Goal: Task Accomplishment & Management: Complete application form

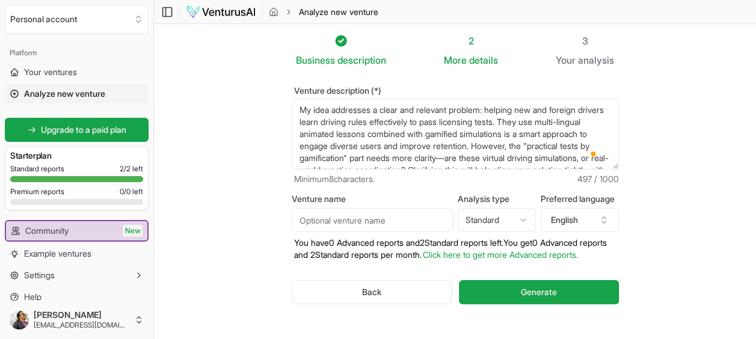
click at [568, 134] on textarea "My idea addresses a clear and relevant problem: helping new and foreign drivers…" at bounding box center [455, 134] width 327 height 71
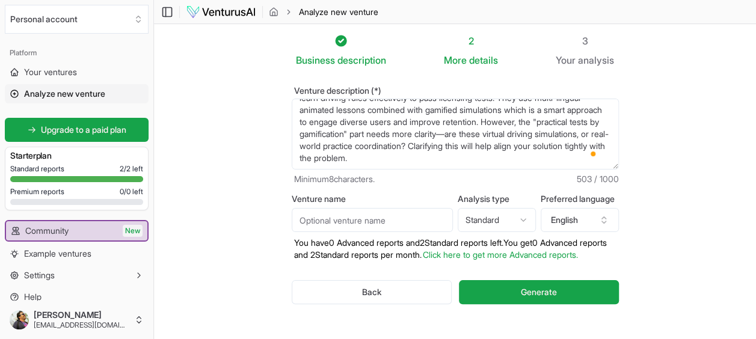
drag, startPoint x: 562, startPoint y: 120, endPoint x: 549, endPoint y: 157, distance: 39.6
click at [549, 157] on textarea "My idea addresses a clear and relevant problem: helping new and foreign drivers…" at bounding box center [455, 134] width 327 height 71
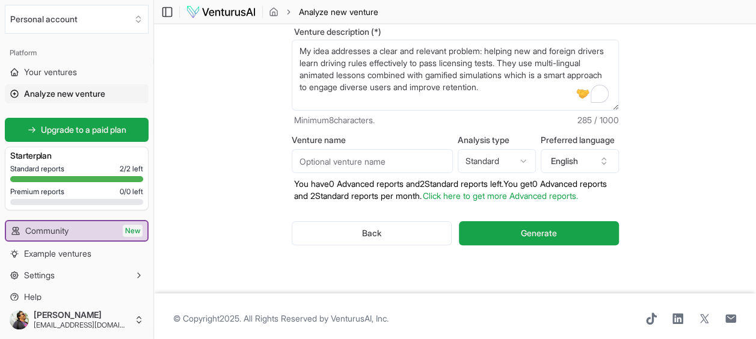
scroll to position [75, 0]
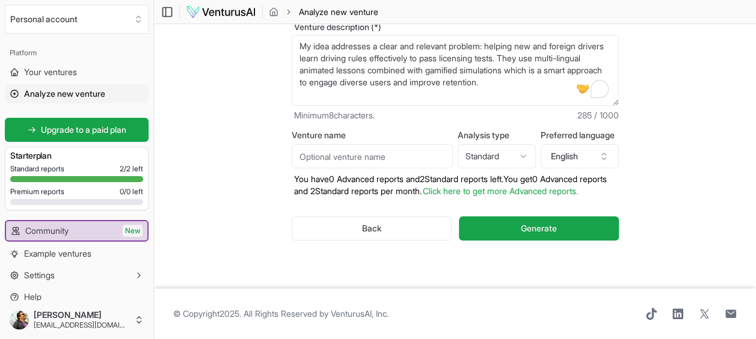
type textarea "My idea addresses a clear and relevant problem: helping new and foreign drivers…"
click at [399, 148] on input "Venture name" at bounding box center [372, 156] width 161 height 24
type input "Driving License App"
click at [505, 146] on html "We value your privacy We use cookies to enhance your browsing experience, serve…" at bounding box center [378, 105] width 756 height 339
select select "advanced"
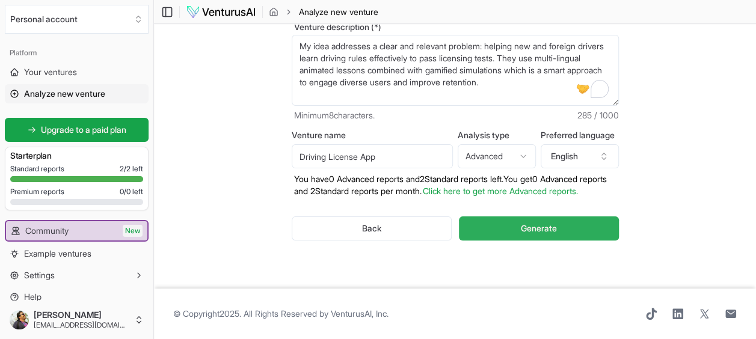
click at [555, 227] on span "Generate" at bounding box center [539, 229] width 36 height 12
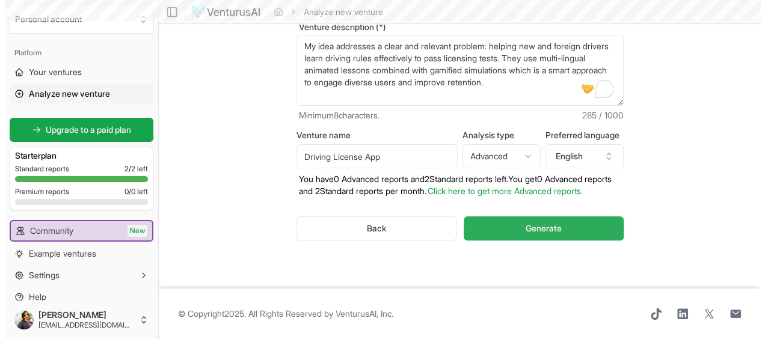
scroll to position [0, 0]
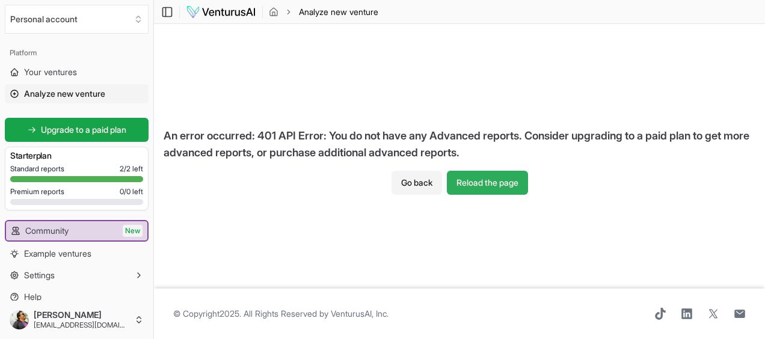
click at [484, 182] on button "Reload the page" at bounding box center [487, 183] width 81 height 24
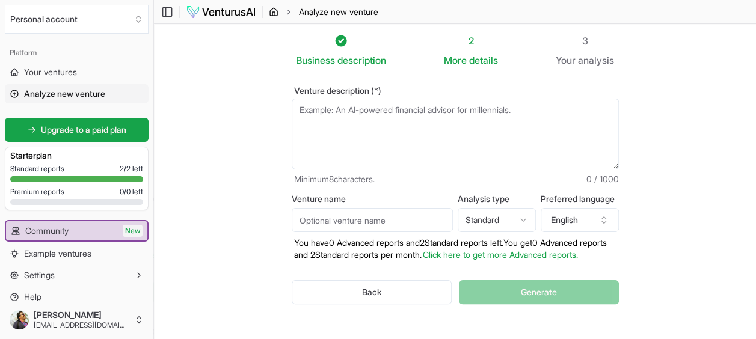
click at [276, 13] on icon "breadcrumb" at bounding box center [274, 12] width 10 height 10
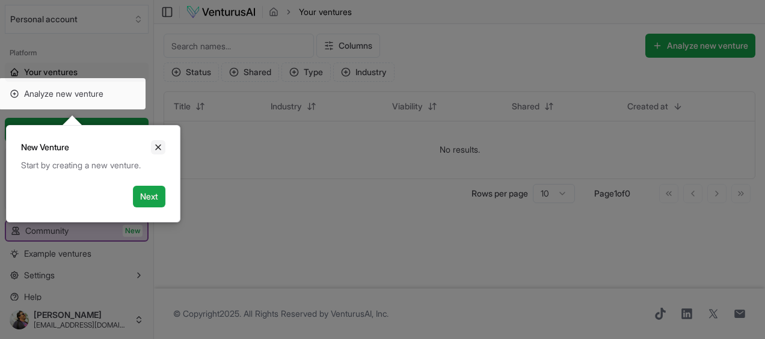
click at [161, 147] on icon "Close" at bounding box center [158, 148] width 10 height 10
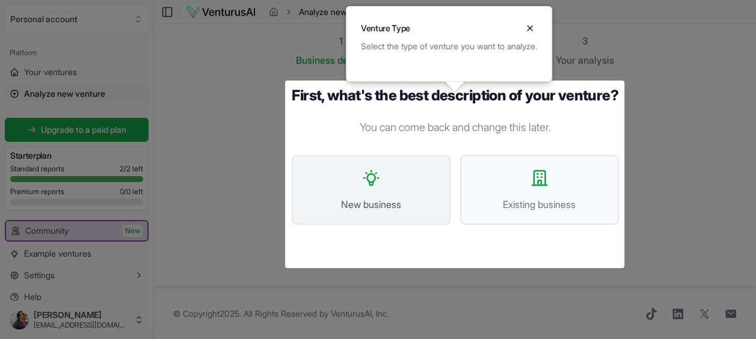
click at [354, 203] on button "New business" at bounding box center [371, 190] width 159 height 70
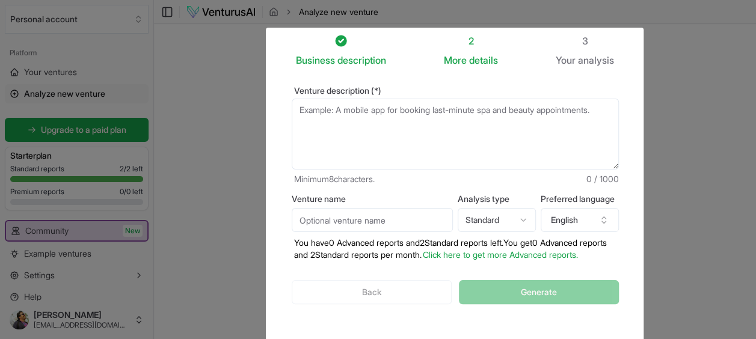
click at [362, 131] on div at bounding box center [378, 232] width 756 height 464
click at [363, 129] on textarea "Venture description (*)" at bounding box center [455, 134] width 327 height 71
paste textarea "Your idea addresses a clear and relevant problem: helping new and foreign drive…"
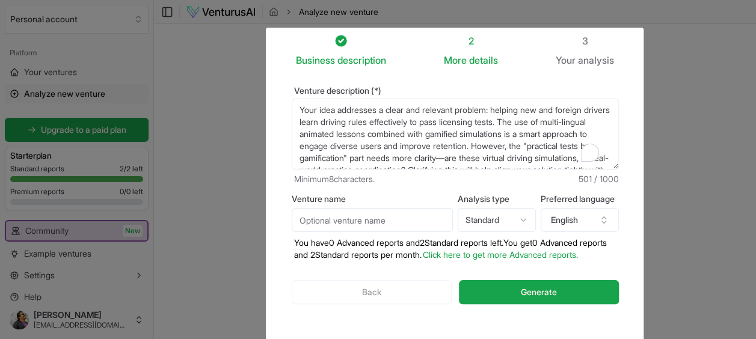
scroll to position [18, 0]
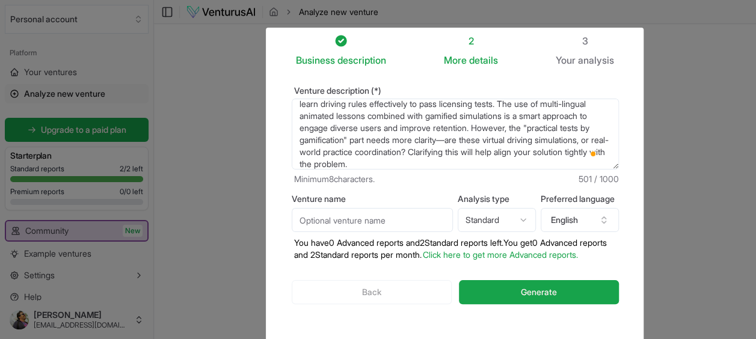
click at [563, 116] on textarea "Your idea addresses a clear and relevant problem: helping new and foreign drive…" at bounding box center [455, 134] width 327 height 71
click at [570, 113] on textarea "Your idea addresses a clear and relevant problem: helping new and foreign drive…" at bounding box center [455, 134] width 327 height 71
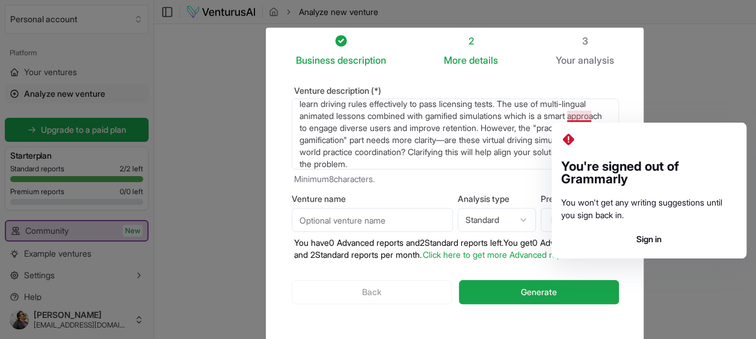
click at [432, 143] on textarea "Your idea addresses a clear and relevant problem: helping new and foreign drive…" at bounding box center [455, 134] width 327 height 71
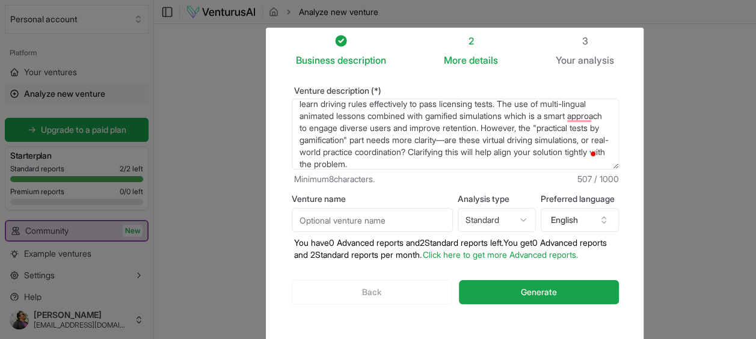
scroll to position [24, 0]
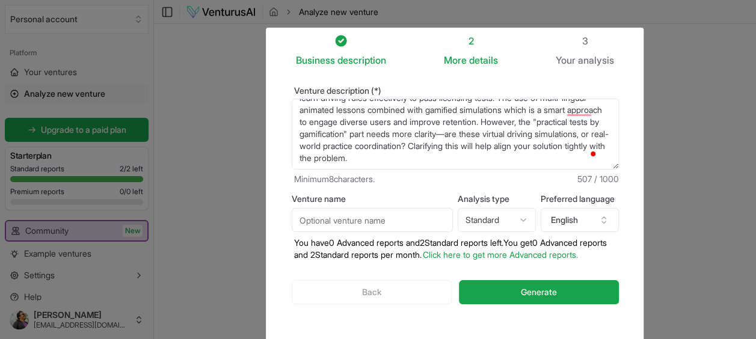
drag, startPoint x: 559, startPoint y: 126, endPoint x: 536, endPoint y: 170, distance: 49.5
click at [536, 170] on div "Venture description (*) Your idea addresses a clear and relevant problem: helpi…" at bounding box center [455, 136] width 327 height 99
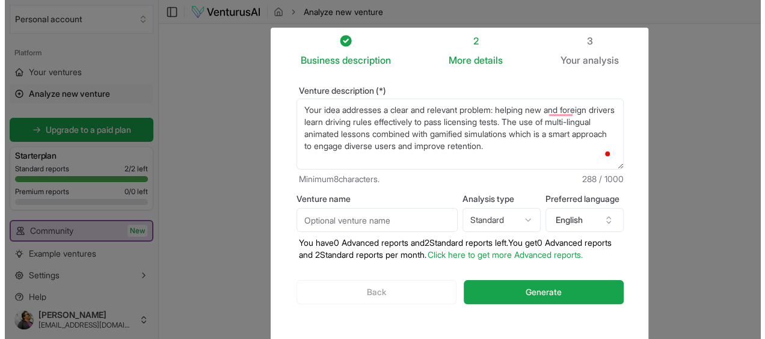
scroll to position [0, 0]
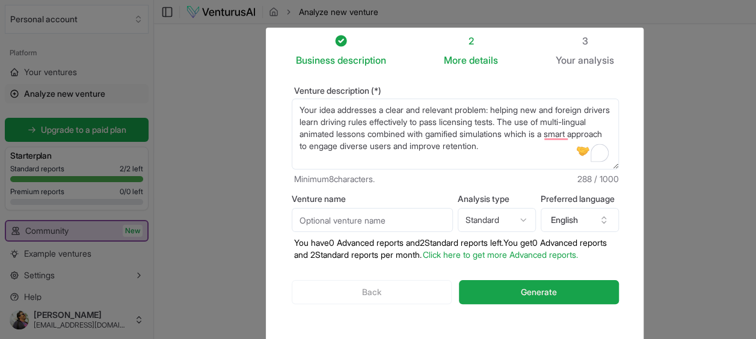
type textarea "Your idea addresses a clear and relevant problem: helping new and foreign drive…"
click at [368, 224] on input "Venture name" at bounding box center [372, 220] width 161 height 24
type input "Driving License App"
click at [503, 219] on html "We value your privacy We use cookies to enhance your browsing experience, serve…" at bounding box center [378, 169] width 756 height 339
select select "advanced"
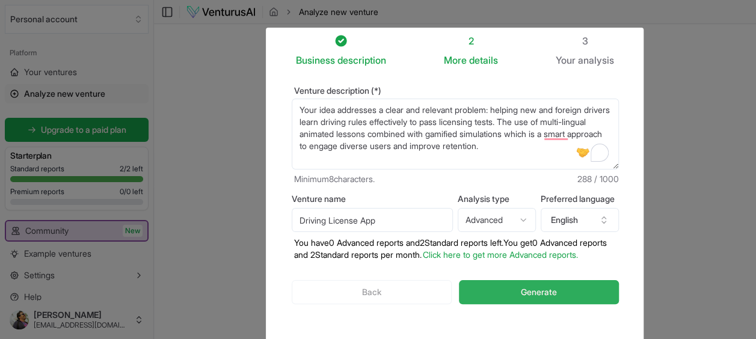
click at [566, 303] on button "Generate" at bounding box center [538, 292] width 159 height 24
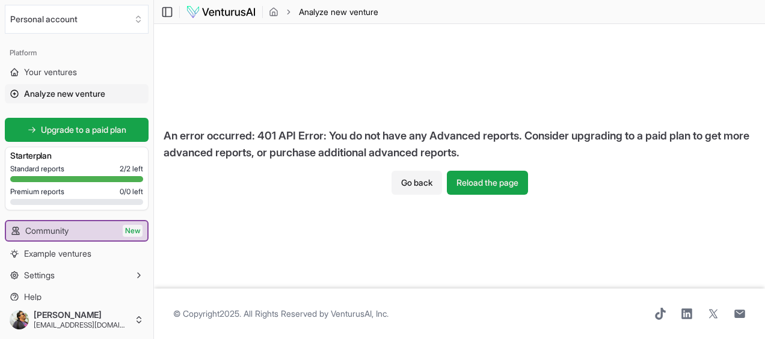
click at [380, 181] on div "An error occurred: 401 API Error: You do not have any Advanced reports. Conside…" at bounding box center [459, 156] width 611 height 265
click at [411, 181] on button "Go back" at bounding box center [417, 183] width 51 height 24
